Goal: Task Accomplishment & Management: Manage account settings

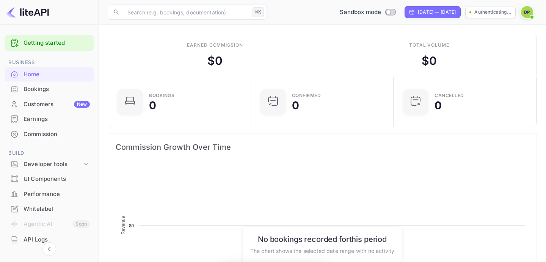
scroll to position [123, 138]
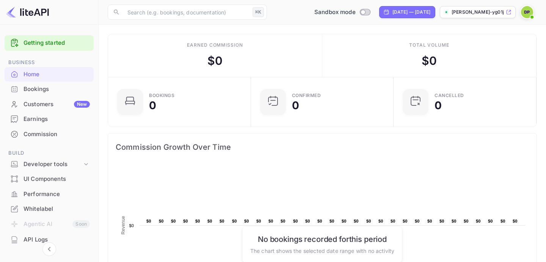
click at [532, 9] on img at bounding box center [527, 12] width 12 height 12
click at [483, 77] on div "Logout" at bounding box center [490, 78] width 87 height 18
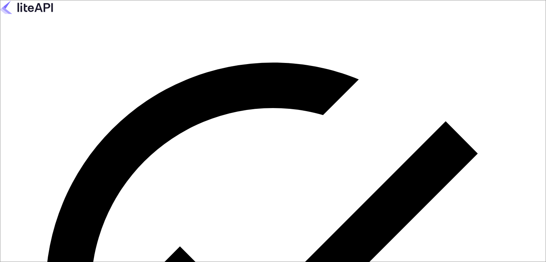
paste input "senthil@gounravel.com"
type input "senthil@gounravel.com"
